Goal: Task Accomplishment & Management: Complete application form

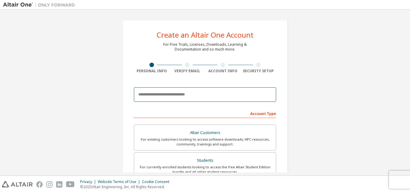
click at [164, 99] on input "email" at bounding box center [205, 94] width 142 height 14
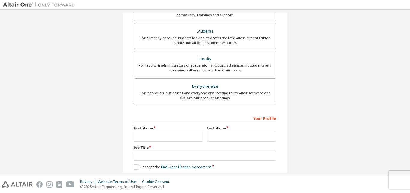
scroll to position [150, 0]
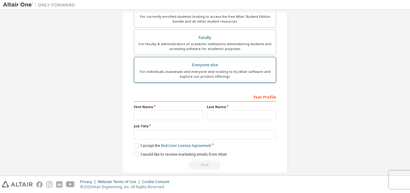
click at [177, 71] on div "For individuals, businesses and everyone else looking to try Altair software an…" at bounding box center [205, 74] width 135 height 10
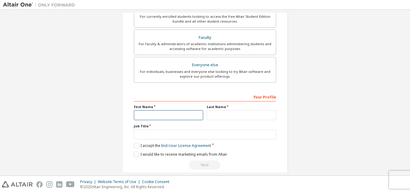
click at [159, 113] on input "text" at bounding box center [168, 115] width 69 height 10
type input "******"
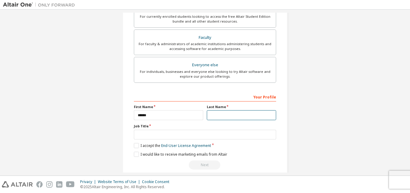
click at [214, 117] on input "text" at bounding box center [241, 115] width 69 height 10
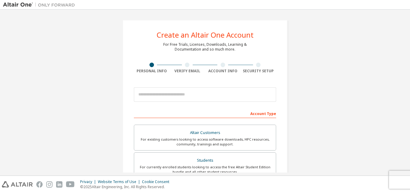
type input "*****"
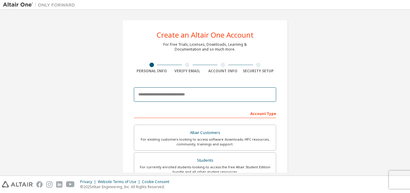
click at [161, 99] on input "email" at bounding box center [205, 94] width 142 height 14
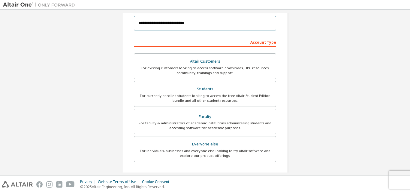
scroll to position [120, 0]
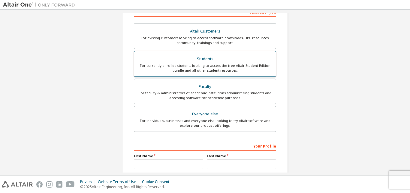
type input "**********"
click at [187, 66] on div "For currently enrolled students looking to access the free Altair Student Editi…" at bounding box center [205, 68] width 135 height 10
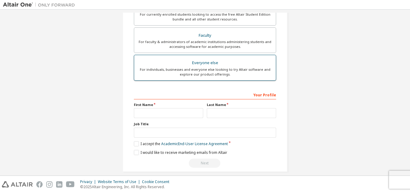
scroll to position [178, 0]
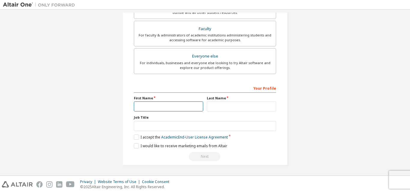
click at [161, 108] on input "text" at bounding box center [168, 106] width 69 height 10
type input "******"
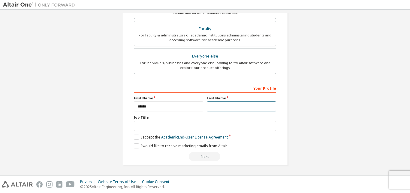
click at [214, 104] on input "text" at bounding box center [241, 106] width 69 height 10
type input "*****"
click at [132, 136] on div "**********" at bounding box center [205, 3] width 165 height 323
click at [135, 138] on label "I accept the Academic End-User License Agreement" at bounding box center [181, 136] width 94 height 5
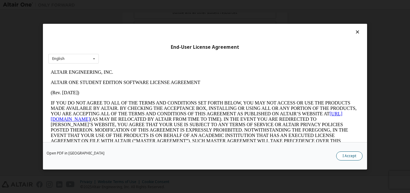
scroll to position [0, 0]
click at [348, 156] on button "I Accept" at bounding box center [349, 155] width 26 height 9
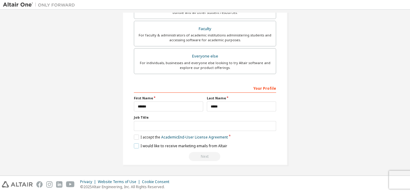
click at [135, 146] on label "I would like to receive marketing emails from Altair" at bounding box center [180, 145] width 93 height 5
click at [201, 154] on div "Next" at bounding box center [205, 156] width 142 height 9
click at [202, 157] on div "Next" at bounding box center [205, 156] width 142 height 9
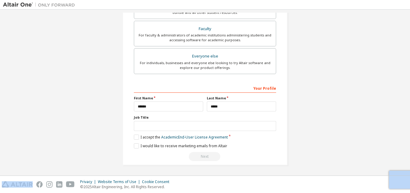
click at [202, 157] on div "Next" at bounding box center [205, 156] width 142 height 9
click at [203, 157] on div "Next" at bounding box center [205, 156] width 142 height 9
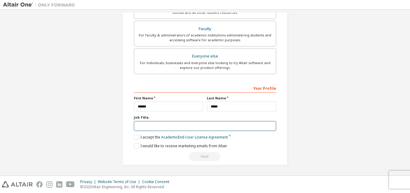
click at [187, 128] on input "text" at bounding box center [205, 126] width 142 height 10
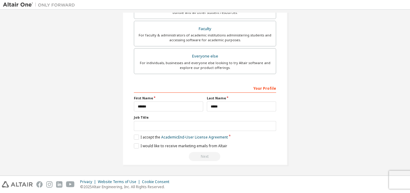
click at [197, 157] on div "Next" at bounding box center [205, 156] width 142 height 9
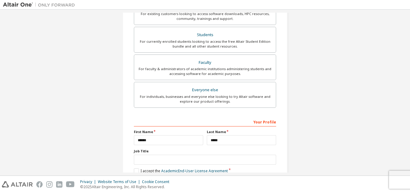
scroll to position [178, 0]
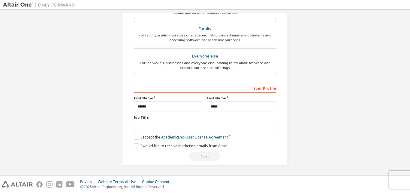
click at [199, 158] on div "Next" at bounding box center [205, 156] width 142 height 9
click at [194, 138] on link "Academic End-User License Agreement" at bounding box center [194, 136] width 67 height 5
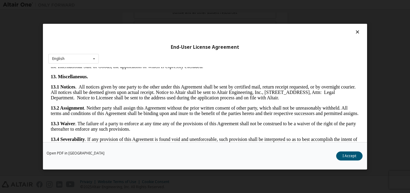
scroll to position [997, 0]
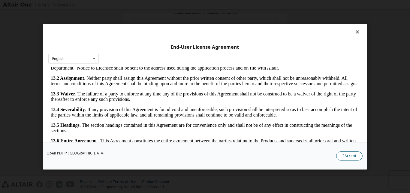
click at [350, 156] on button "I Accept" at bounding box center [349, 155] width 26 height 9
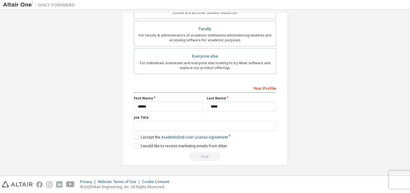
click at [203, 157] on div "Next" at bounding box center [205, 156] width 142 height 9
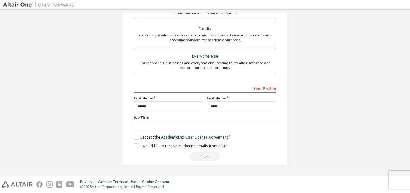
click at [203, 157] on div "Next" at bounding box center [205, 156] width 142 height 9
click at [137, 146] on label "I would like to receive marketing emails from Altair" at bounding box center [180, 145] width 93 height 5
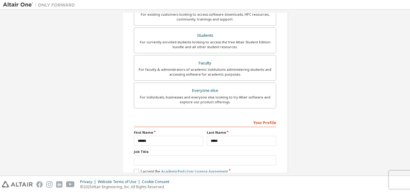
scroll to position [178, 0]
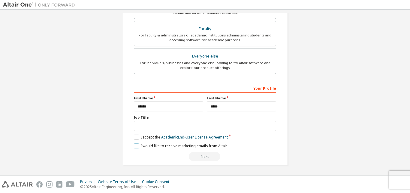
click at [135, 147] on label "I would like to receive marketing emails from Altair" at bounding box center [180, 145] width 93 height 5
click at [204, 156] on div "Next" at bounding box center [205, 156] width 142 height 9
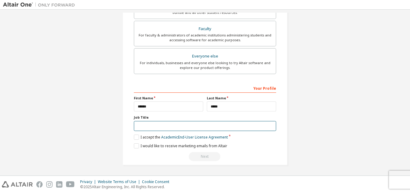
click at [181, 125] on input "text" at bounding box center [205, 126] width 142 height 10
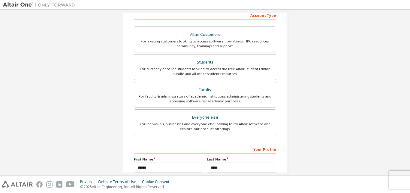
scroll to position [120, 0]
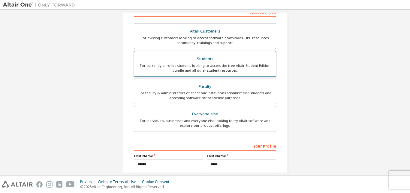
type input "*******"
click at [193, 59] on div "Students" at bounding box center [205, 59] width 135 height 8
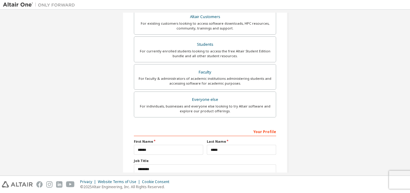
scroll to position [118, 0]
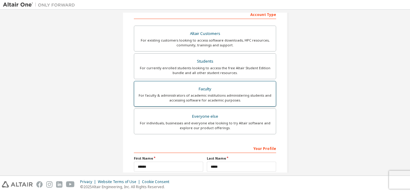
click at [198, 101] on div "For faculty & administrators of academic institutions administering students an…" at bounding box center [205, 98] width 135 height 10
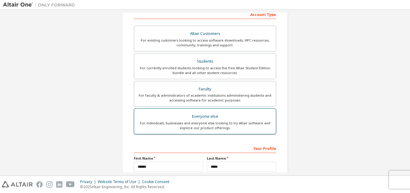
click at [198, 115] on div "Everyone else" at bounding box center [205, 116] width 135 height 8
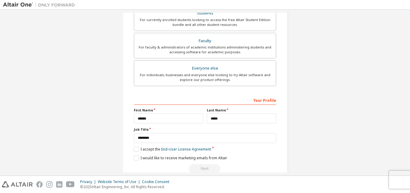
scroll to position [178, 0]
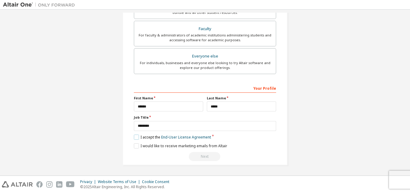
click at [134, 138] on label "I accept the End-User License Agreement" at bounding box center [172, 136] width 77 height 5
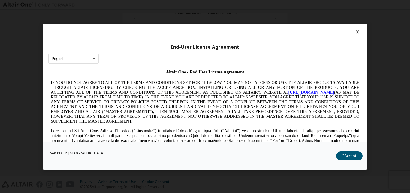
scroll to position [0, 0]
click at [351, 154] on button "I Accept" at bounding box center [349, 155] width 26 height 9
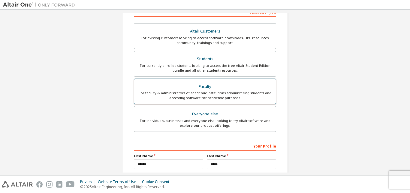
scroll to position [118, 0]
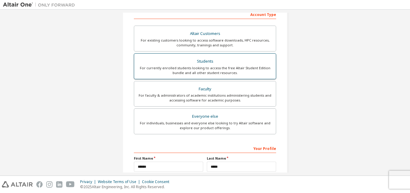
click at [200, 66] on div "For currently enrolled students looking to access the free Altair Student Editi…" at bounding box center [205, 70] width 135 height 10
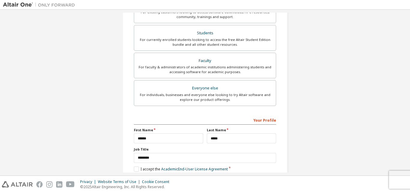
scroll to position [178, 0]
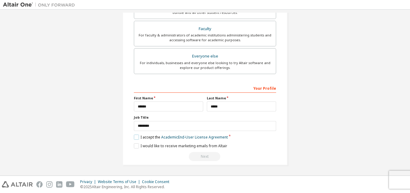
click at [135, 135] on label "I accept the Academic End-User License Agreement" at bounding box center [181, 136] width 94 height 5
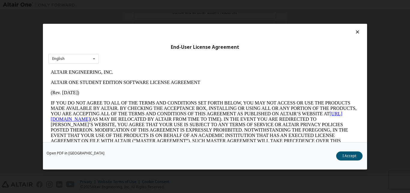
scroll to position [0, 0]
drag, startPoint x: 281, startPoint y: 80, endPoint x: 273, endPoint y: 84, distance: 9.3
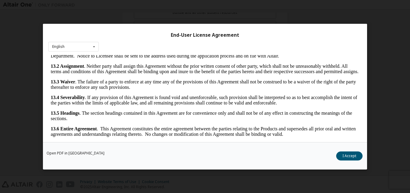
scroll to position [19, 0]
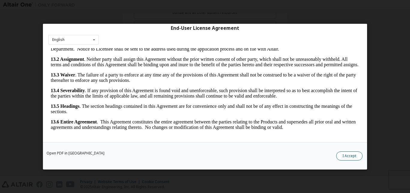
click at [345, 155] on button "I Accept" at bounding box center [349, 155] width 26 height 9
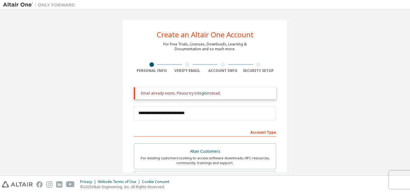
scroll to position [0, 0]
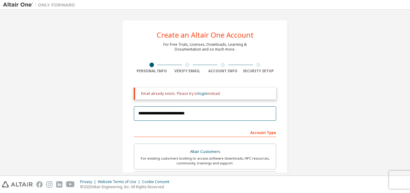
drag, startPoint x: 192, startPoint y: 113, endPoint x: 135, endPoint y: 108, distance: 57.9
click at [135, 108] on input "**********" at bounding box center [205, 113] width 142 height 14
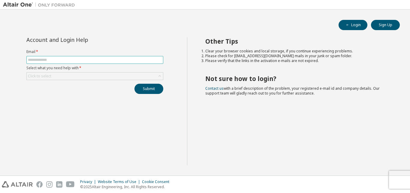
click at [39, 59] on input "text" at bounding box center [95, 59] width 134 height 5
click at [383, 25] on button "Sign Up" at bounding box center [385, 25] width 29 height 10
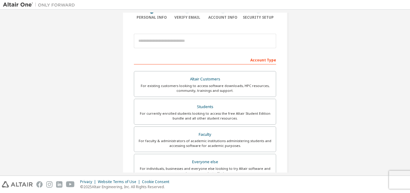
scroll to position [60, 0]
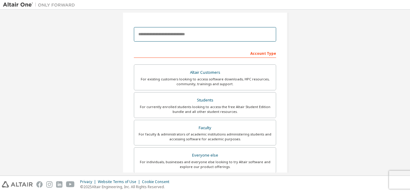
click at [172, 36] on input "email" at bounding box center [205, 34] width 142 height 14
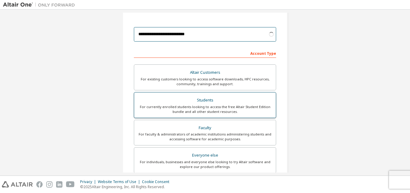
type input "**********"
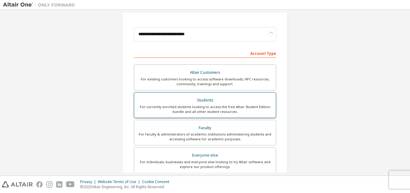
click at [186, 109] on div "For currently enrolled students looking to access the free Altair Student Editi…" at bounding box center [205, 109] width 135 height 10
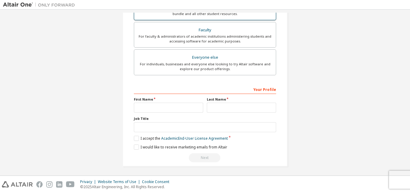
scroll to position [178, 0]
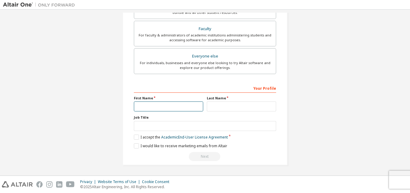
click at [172, 111] on input "text" at bounding box center [168, 106] width 69 height 10
type input "******"
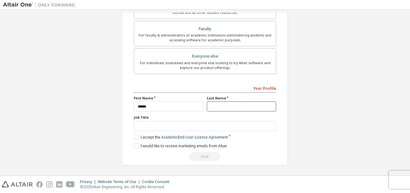
click at [215, 106] on input "text" at bounding box center [241, 106] width 69 height 10
type input "*****"
click at [136, 137] on label "I accept the Academic End-User License Agreement" at bounding box center [181, 136] width 94 height 5
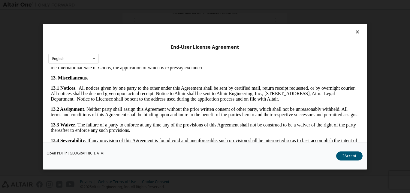
scroll to position [997, 0]
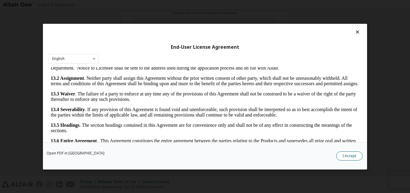
click at [355, 157] on button "I Accept" at bounding box center [349, 155] width 26 height 9
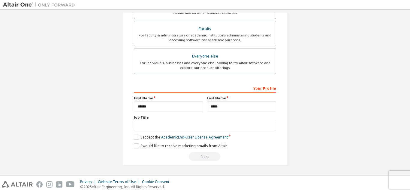
click at [135, 148] on div "**********" at bounding box center [205, 122] width 142 height 78
click at [136, 146] on label "I would like to receive marketing emails from Altair" at bounding box center [180, 145] width 93 height 5
click at [199, 156] on div "Next" at bounding box center [205, 156] width 142 height 9
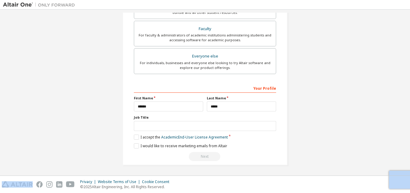
click at [199, 156] on div "Next" at bounding box center [205, 156] width 142 height 9
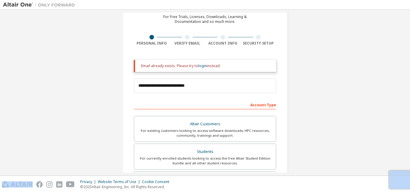
scroll to position [0, 0]
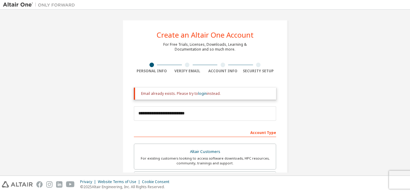
click at [258, 134] on div "Account Type" at bounding box center [205, 132] width 142 height 10
click at [259, 132] on div "Account Type" at bounding box center [205, 132] width 142 height 10
click at [185, 65] on div at bounding box center [187, 64] width 5 height 5
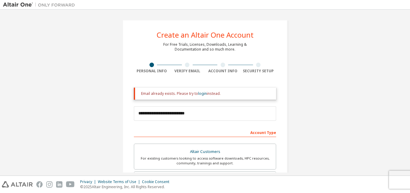
click at [185, 65] on div at bounding box center [187, 64] width 5 height 5
